Goal: Transaction & Acquisition: Book appointment/travel/reservation

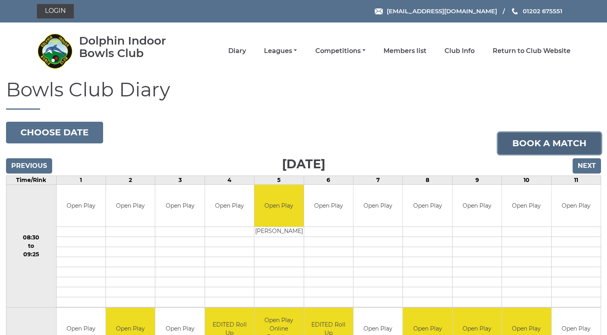
click at [547, 138] on link "Book a match" at bounding box center [549, 143] width 103 height 22
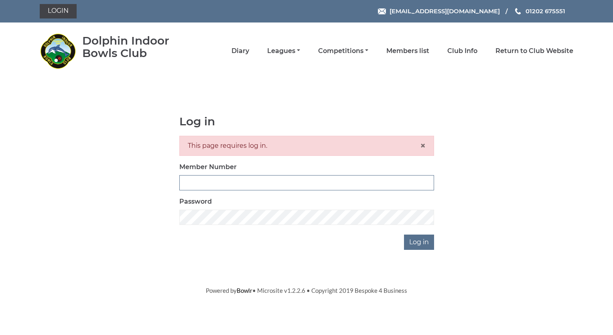
click at [191, 182] on input "Member Number" at bounding box center [306, 182] width 255 height 15
type input "4032"
click at [419, 240] on input "Log in" at bounding box center [419, 241] width 30 height 15
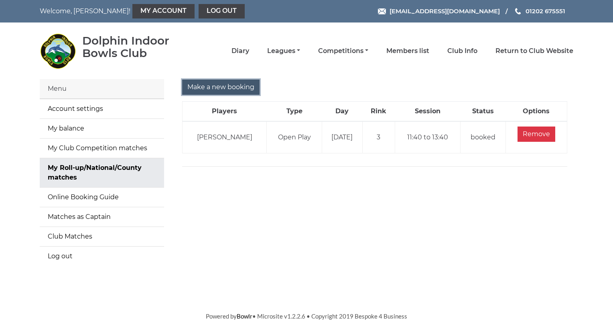
click at [220, 88] on input "Make a new booking" at bounding box center [220, 86] width 77 height 15
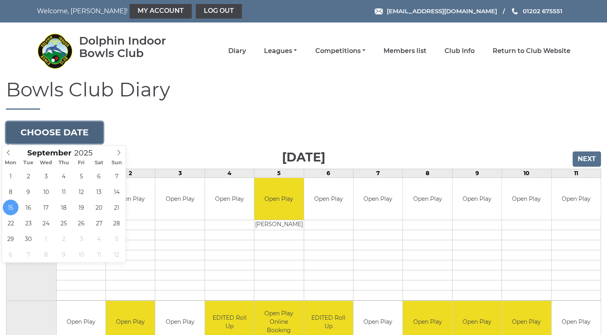
click at [80, 133] on button "Choose date" at bounding box center [54, 133] width 97 height 22
type input "2025-09-22"
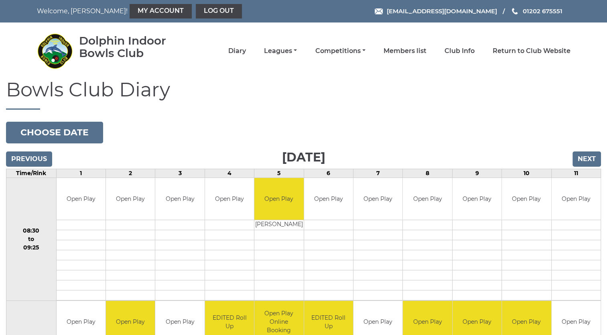
click at [11, 221] on td "08:30 to 09:25" at bounding box center [31, 238] width 50 height 123
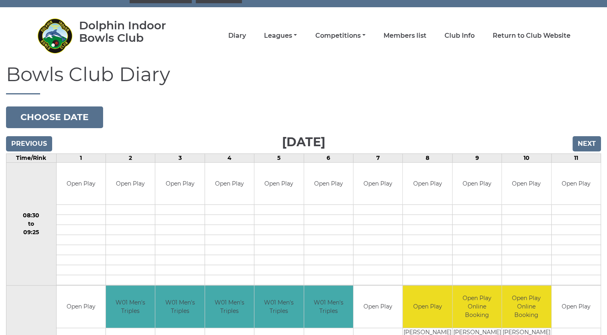
scroll to position [16, 0]
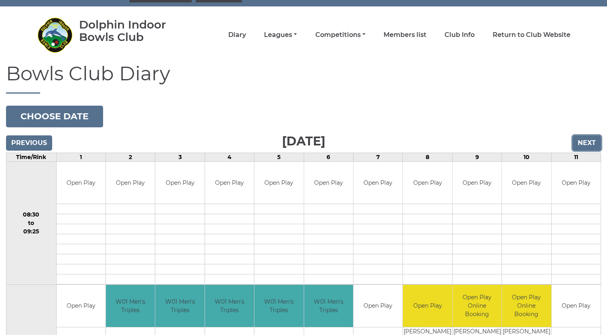
click at [587, 144] on input "Next" at bounding box center [587, 142] width 28 height 15
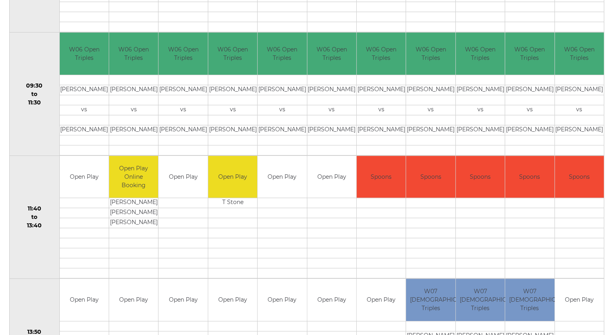
scroll to position [277, 0]
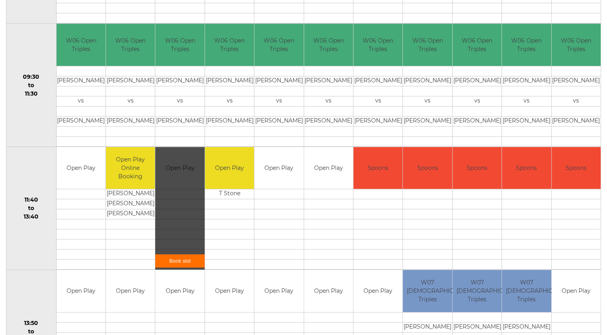
click at [186, 257] on link "Book slot" at bounding box center [179, 260] width 49 height 13
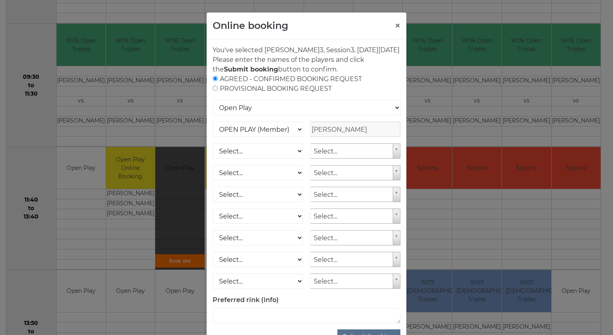
scroll to position [37, 0]
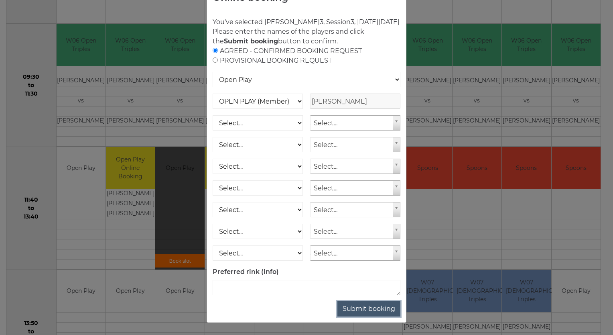
click at [381, 309] on button "Submit booking" at bounding box center [369, 308] width 63 height 15
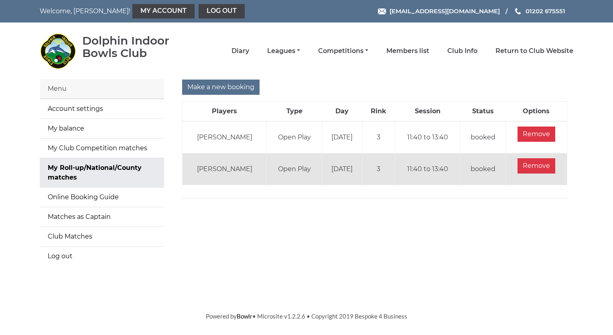
click at [381, 309] on body "Welcome, [PERSON_NAME]! My Account Log out [EMAIL_ADDRESS][DOMAIN_NAME] 01202 6…" at bounding box center [306, 160] width 613 height 321
click at [231, 83] on input "Make a new booking" at bounding box center [220, 86] width 77 height 15
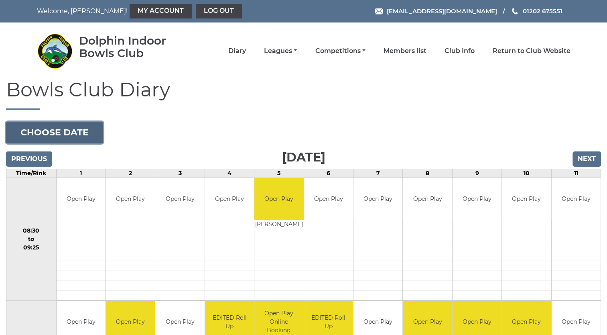
click at [42, 135] on button "Choose date" at bounding box center [54, 133] width 97 height 22
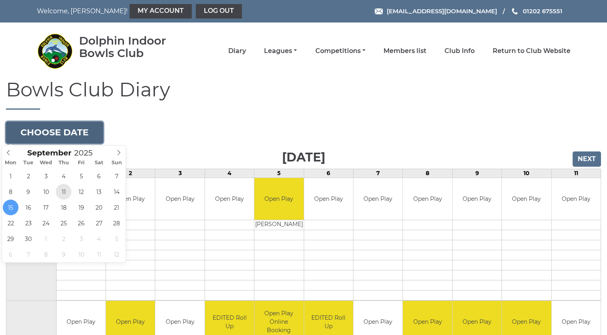
type input "[DATE]"
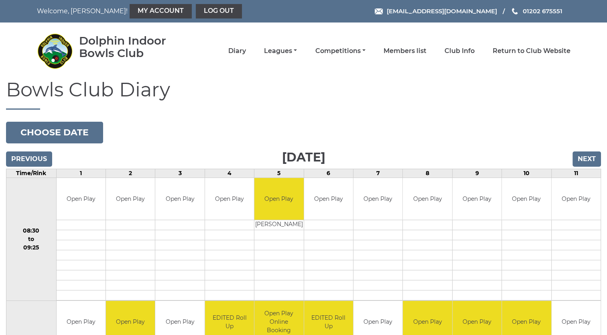
click at [196, 12] on link "Log out" at bounding box center [219, 11] width 46 height 14
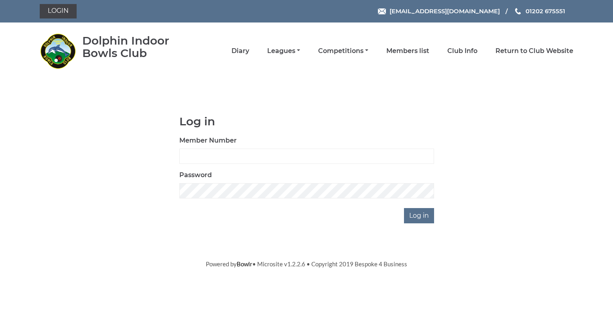
click at [416, 89] on body "Login [EMAIL_ADDRESS][DOMAIN_NAME] 01202 675551" at bounding box center [306, 134] width 613 height 268
click at [517, 51] on link "Return to Club Website" at bounding box center [535, 51] width 78 height 9
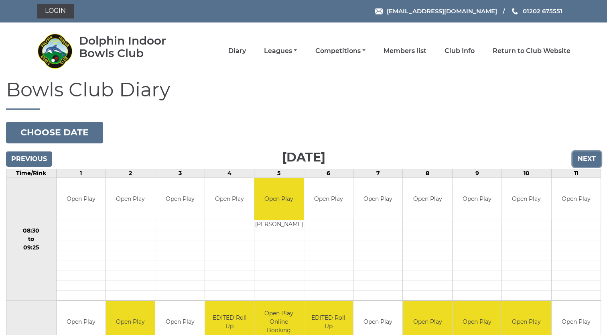
click at [591, 153] on input "Next" at bounding box center [587, 158] width 28 height 15
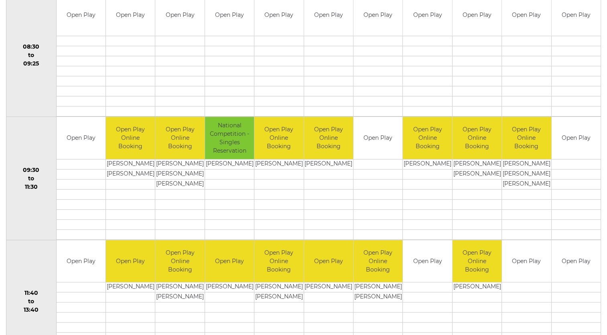
scroll to position [193, 0]
